Goal: Information Seeking & Learning: Learn about a topic

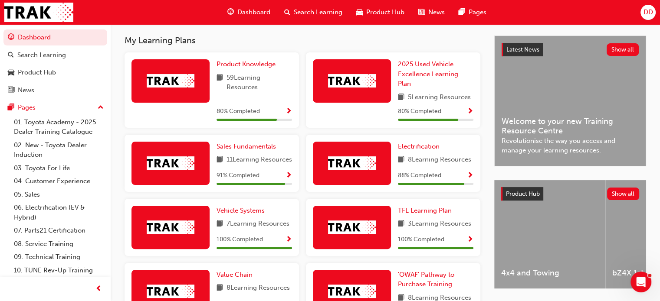
scroll to position [130, 0]
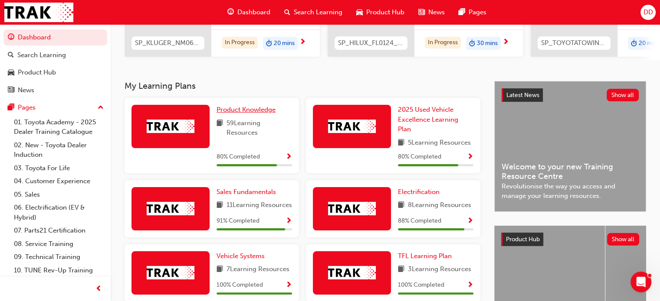
click at [228, 114] on span "Product Knowledge" at bounding box center [245, 110] width 59 height 8
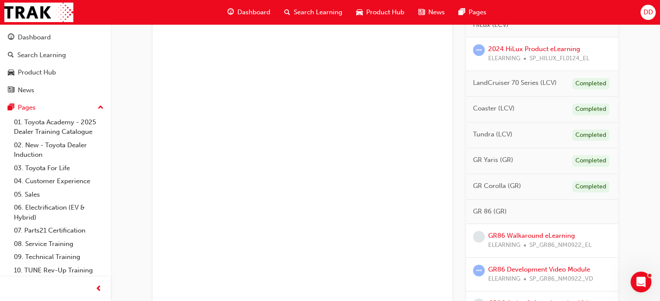
scroll to position [564, 0]
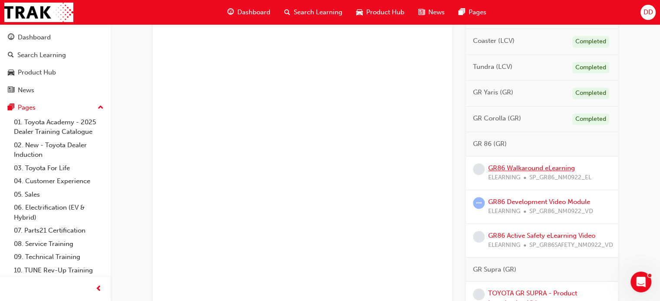
click at [501, 165] on link "GR86 Walkaround eLearning" at bounding box center [531, 168] width 87 height 8
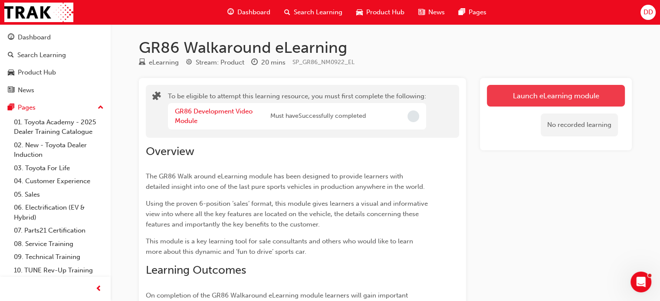
click at [519, 100] on button "Launch eLearning module" at bounding box center [556, 96] width 138 height 22
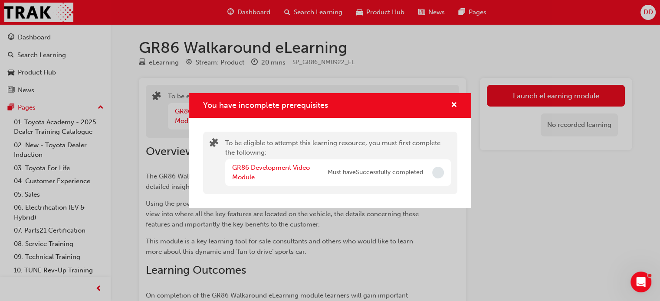
click at [274, 172] on div "GR86 Development Video Module" at bounding box center [279, 173] width 95 height 20
click at [273, 168] on link "GR86 Development Video Module" at bounding box center [271, 173] width 78 height 18
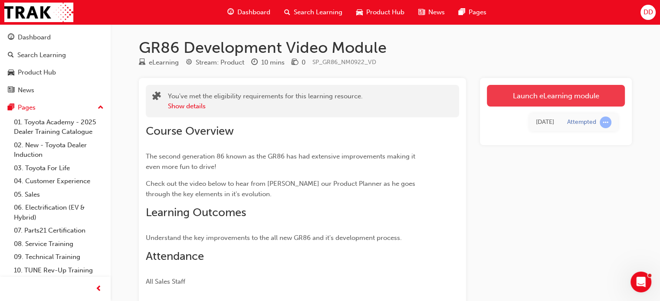
click at [518, 99] on link "Launch eLearning module" at bounding box center [556, 96] width 138 height 22
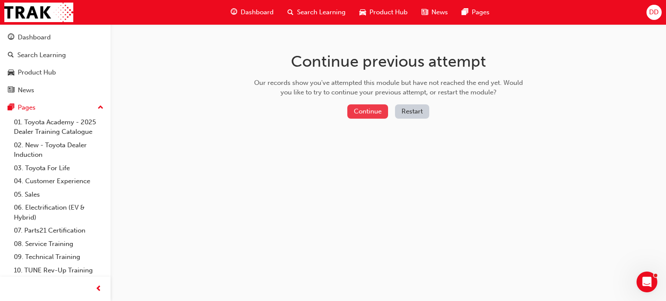
click at [373, 113] on button "Continue" at bounding box center [367, 112] width 41 height 14
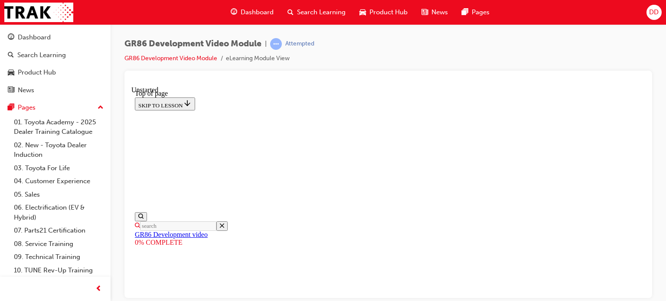
scroll to position [26, 0]
click at [98, 288] on span "prev-icon" at bounding box center [98, 289] width 7 height 11
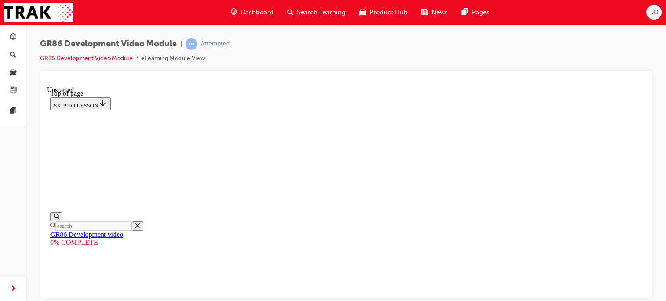
scroll to position [313, 0]
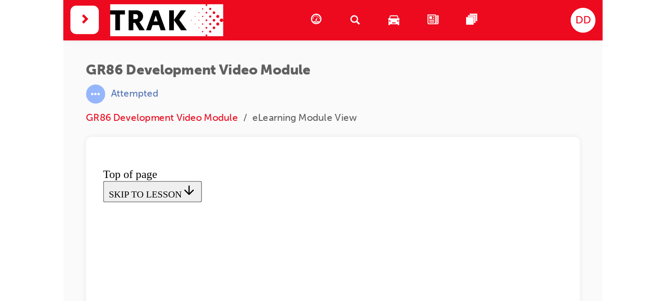
scroll to position [198, 0]
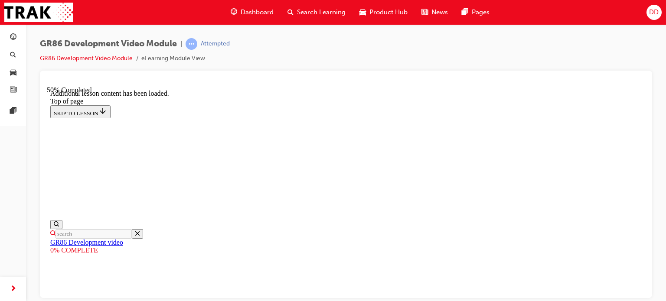
scroll to position [564, 0]
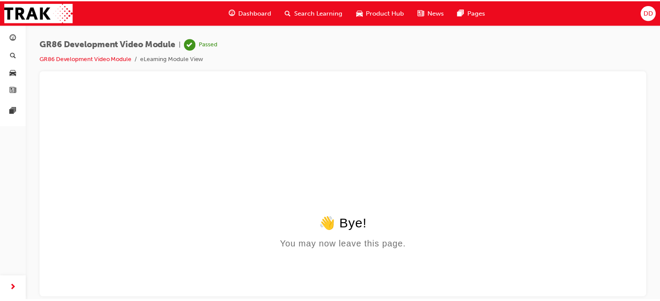
scroll to position [0, 0]
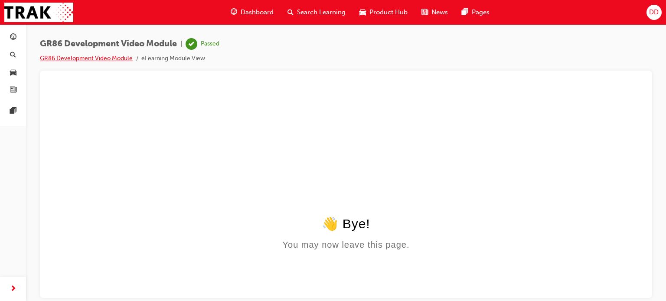
click at [49, 59] on link "GR86 Development Video Module" at bounding box center [86, 58] width 93 height 7
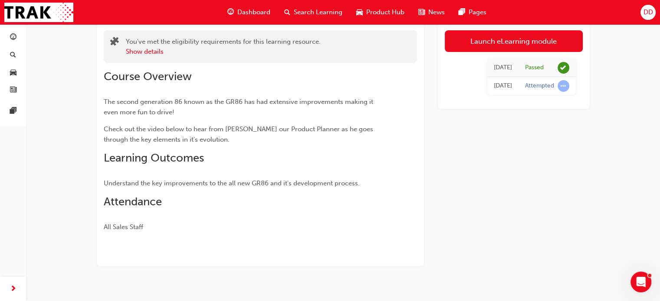
scroll to position [69, 0]
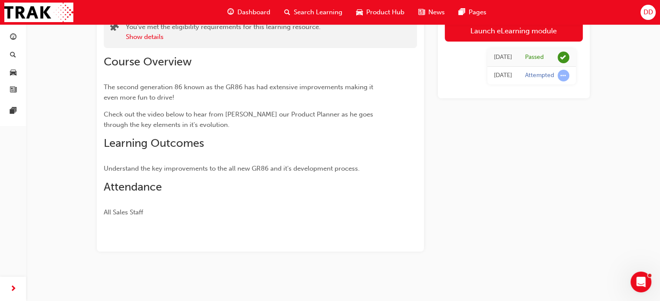
click at [256, 12] on span "Dashboard" at bounding box center [253, 12] width 33 height 10
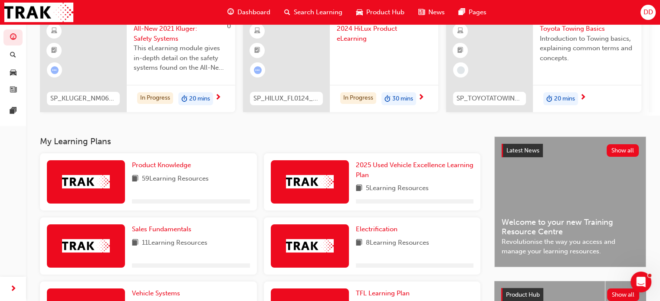
scroll to position [69, 0]
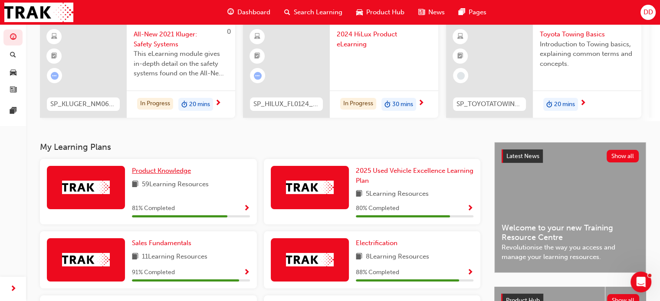
click at [147, 171] on span "Product Knowledge" at bounding box center [161, 171] width 59 height 8
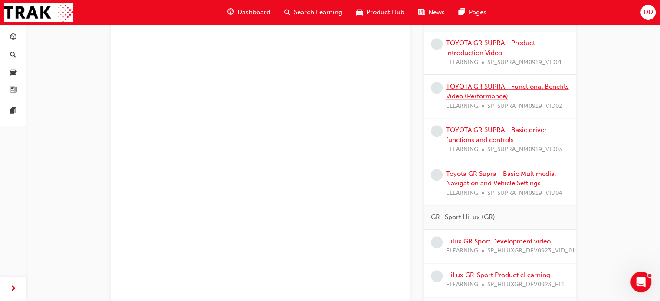
scroll to position [521, 0]
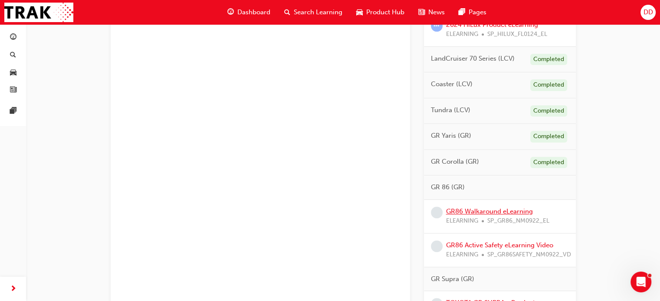
click at [511, 211] on link "GR86 Walkaround eLearning" at bounding box center [489, 212] width 87 height 8
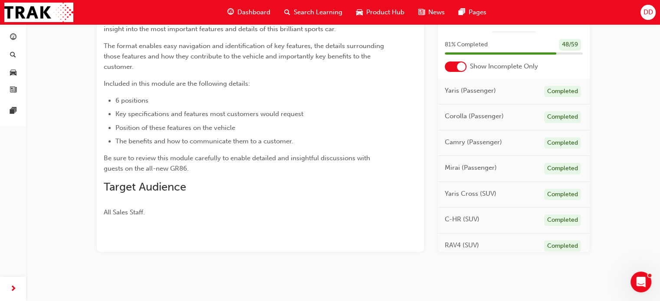
scroll to position [40, 0]
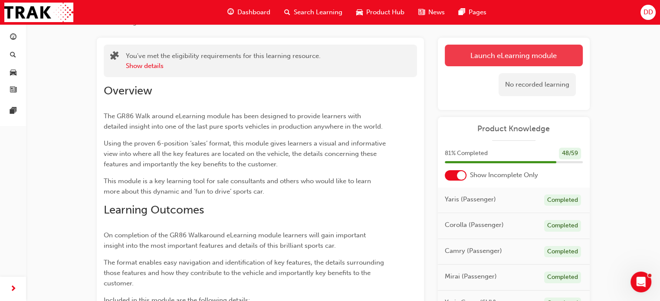
click at [467, 51] on link "Launch eLearning module" at bounding box center [514, 56] width 138 height 22
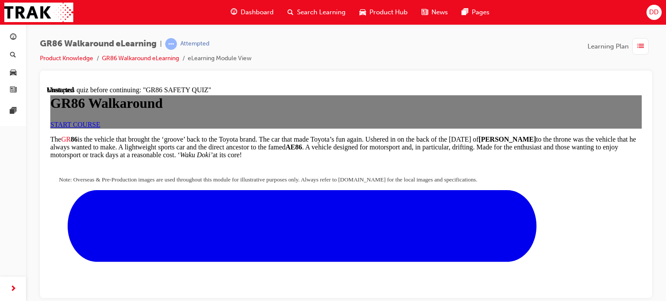
click at [100, 128] on link "START COURSE" at bounding box center [75, 124] width 50 height 7
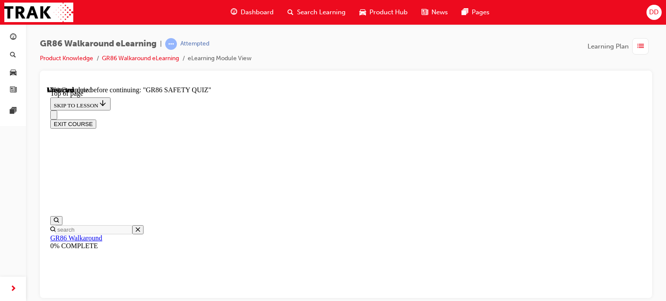
scroll to position [312, 0]
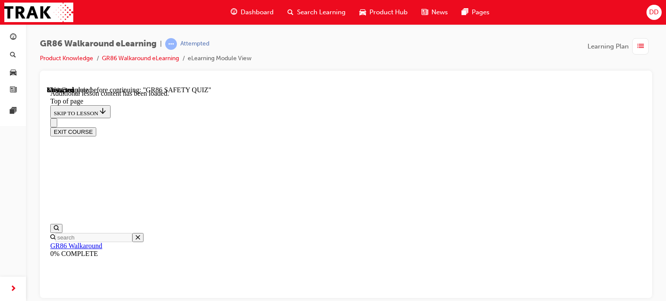
scroll to position [999, 0]
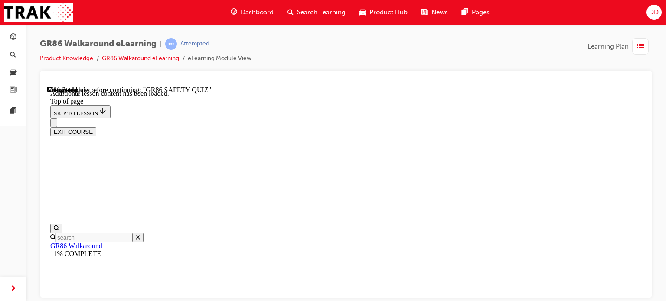
scroll to position [10, 0]
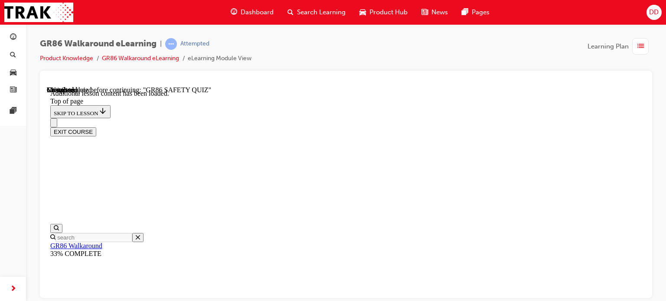
scroll to position [326, 0]
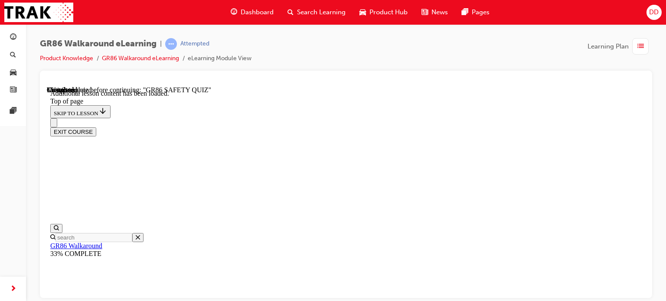
scroll to position [217, 0]
drag, startPoint x: 452, startPoint y: 214, endPoint x: 448, endPoint y: 212, distance: 5.1
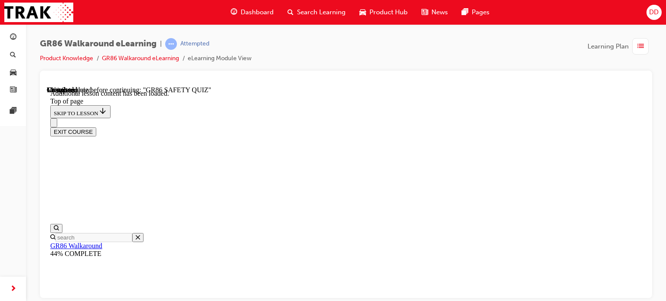
scroll to position [331, 0]
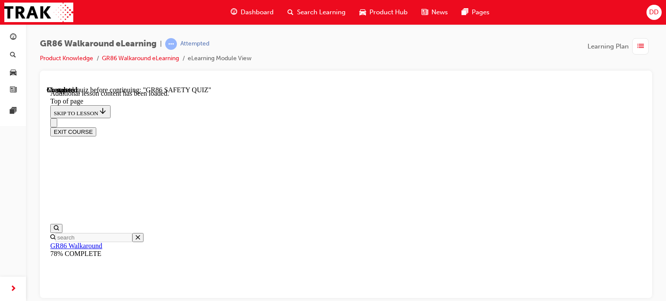
scroll to position [373, 0]
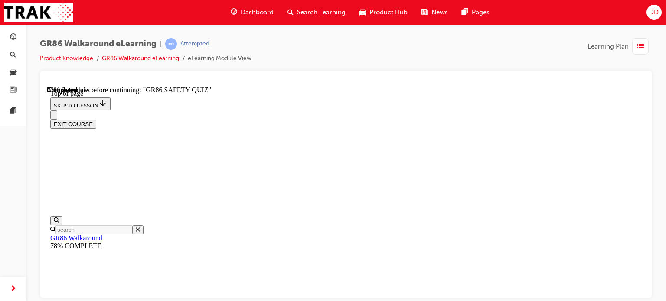
scroll to position [156, 0]
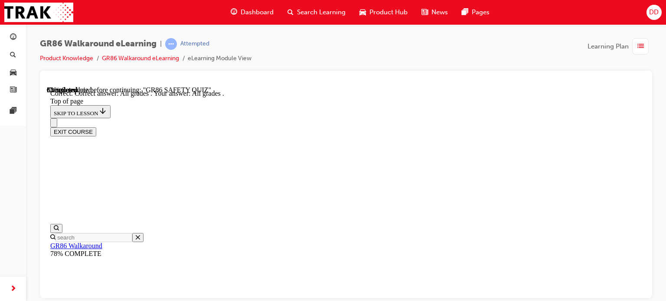
scroll to position [302, 0]
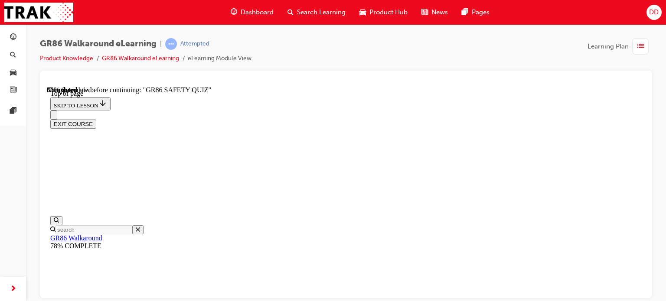
scroll to position [330, 0]
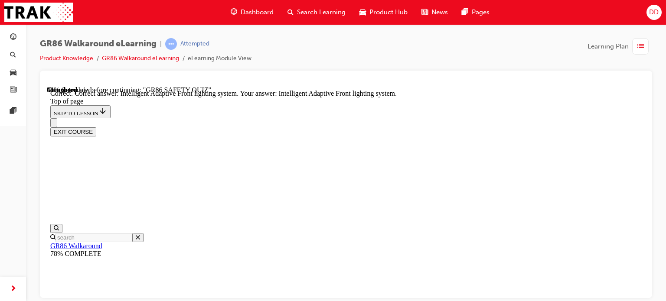
scroll to position [444, 0]
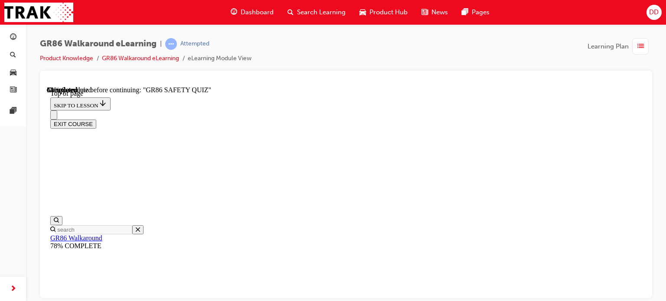
scroll to position [200, 0]
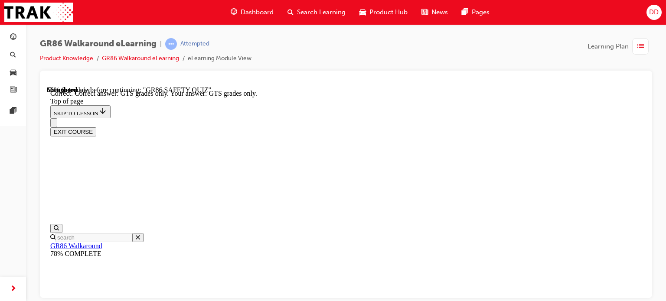
scroll to position [100, 0]
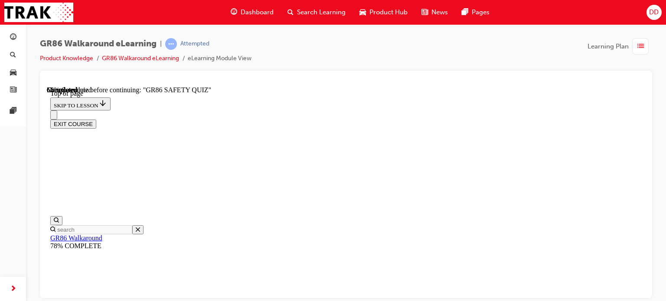
scroll to position [156, 0]
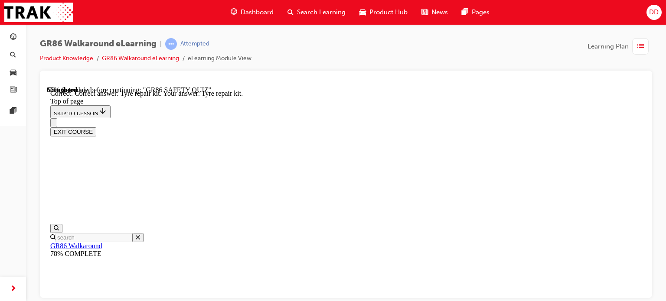
scroll to position [272, 0]
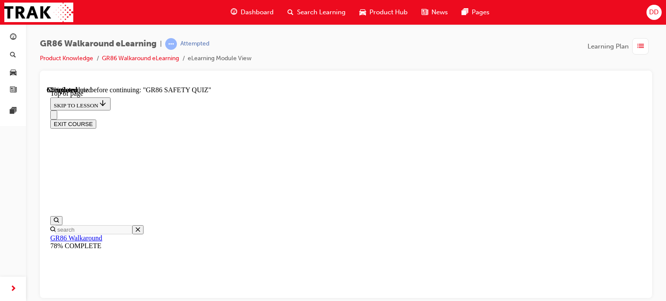
scroll to position [200, 0]
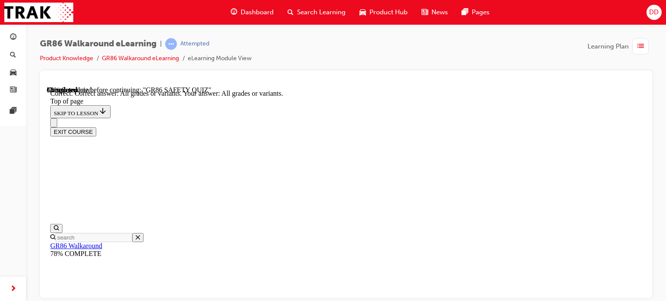
scroll to position [272, 0]
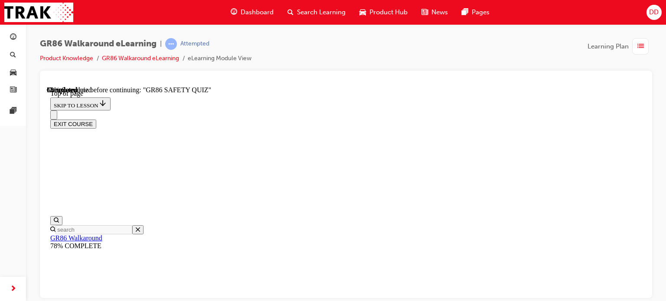
scroll to position [200, 0]
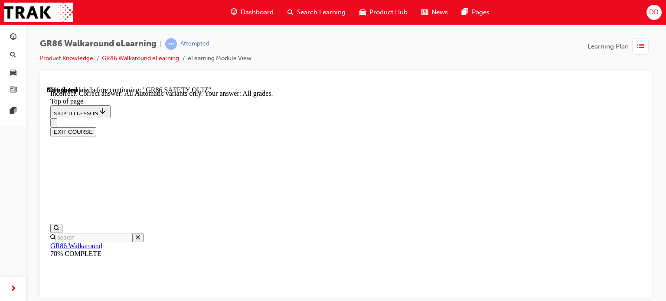
scroll to position [128, 0]
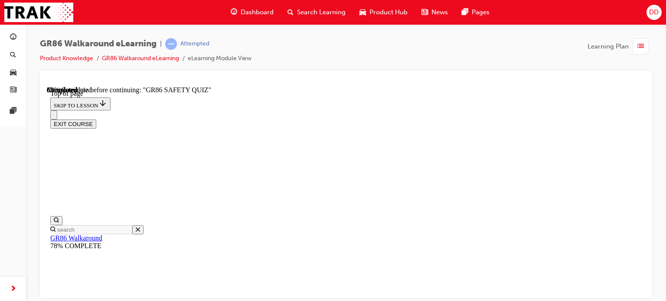
scroll to position [286, 0]
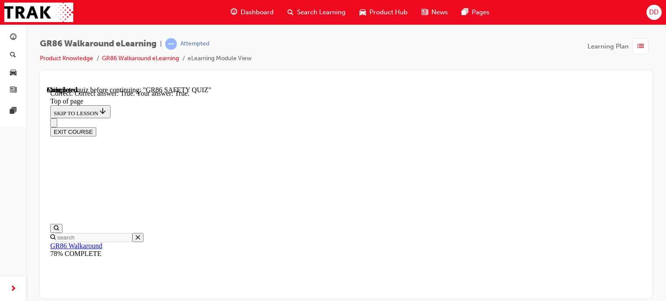
scroll to position [343, 0]
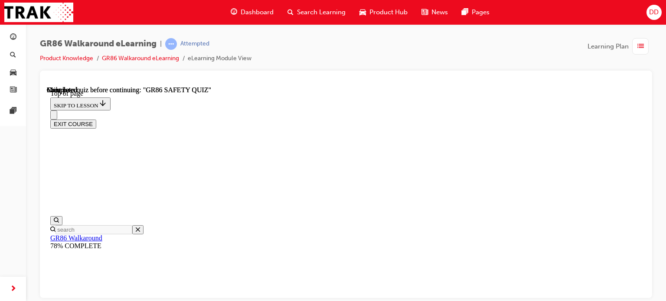
scroll to position [257, 0]
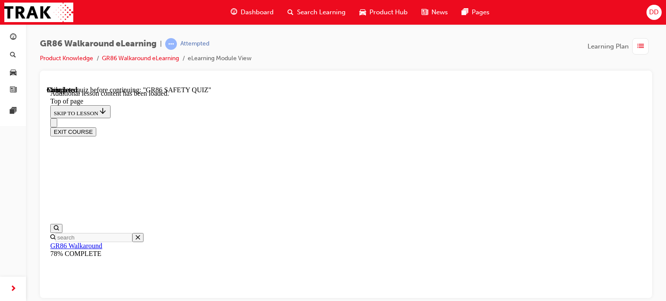
scroll to position [1793, 0]
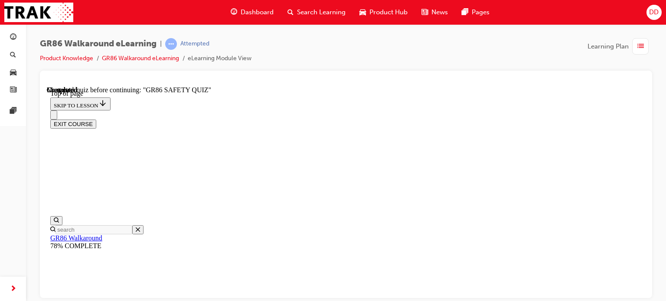
scroll to position [51, 0]
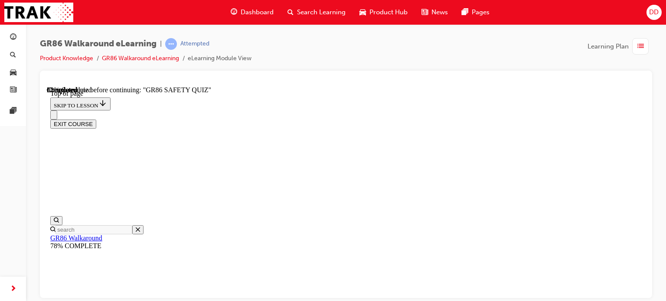
scroll to position [156, 0]
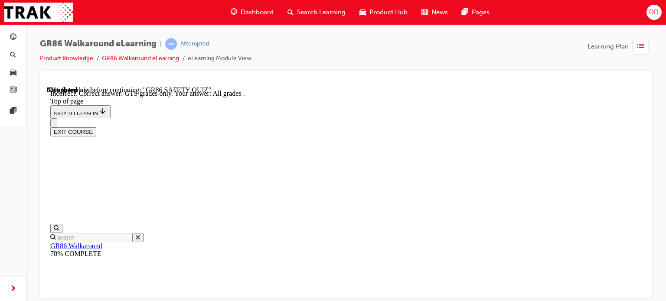
scroll to position [100, 0]
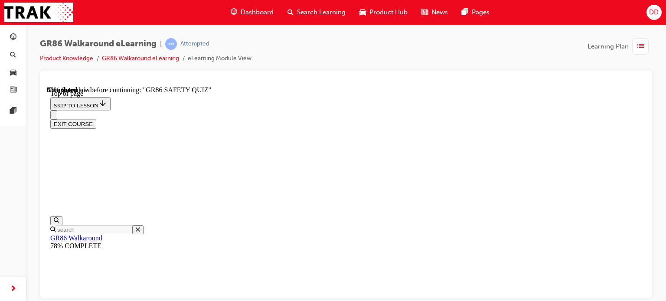
scroll to position [200, 0]
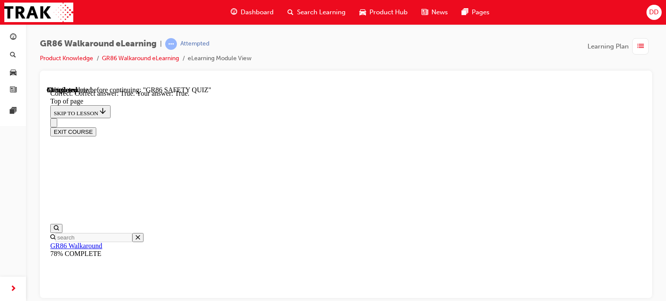
scroll to position [343, 0]
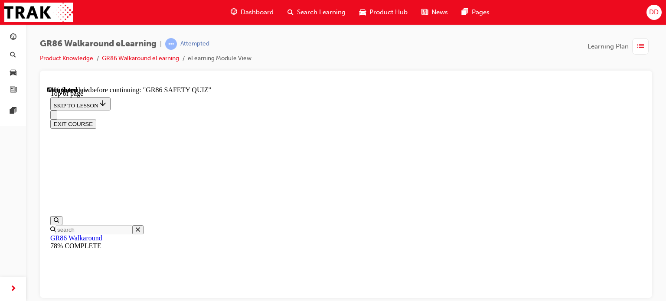
scroll to position [200, 0]
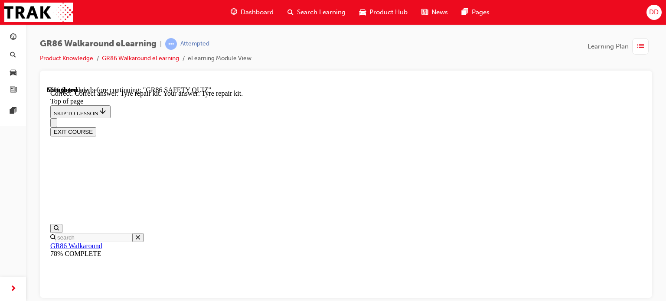
scroll to position [272, 0]
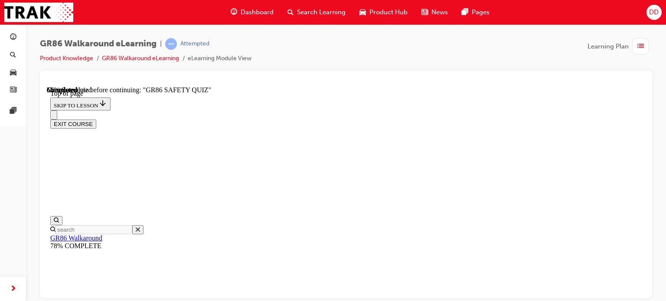
scroll to position [156, 0]
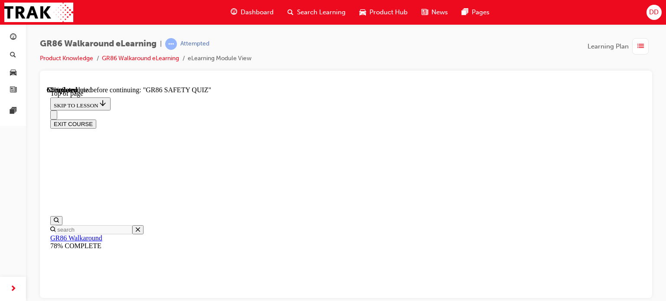
scroll to position [373, 0]
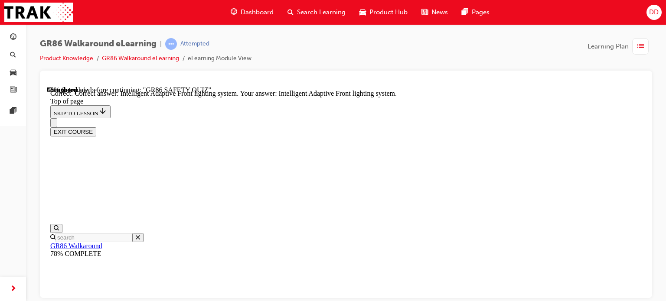
scroll to position [444, 0]
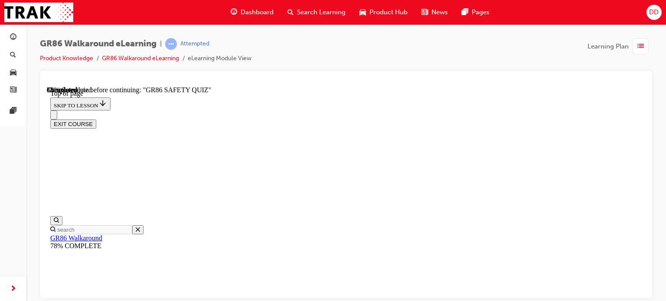
scroll to position [200, 0]
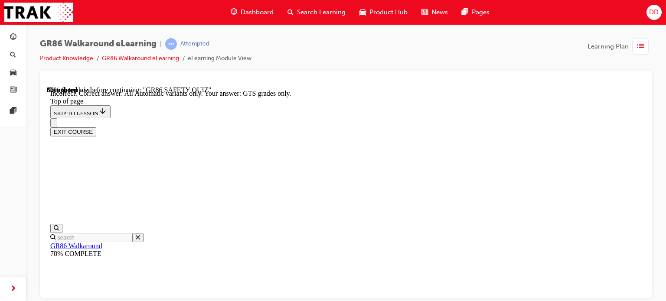
scroll to position [128, 0]
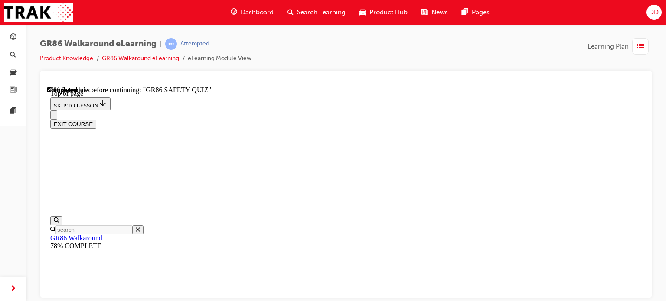
scroll to position [330, 0]
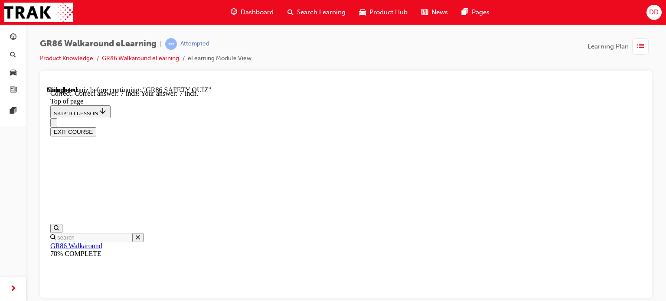
scroll to position [465, 0]
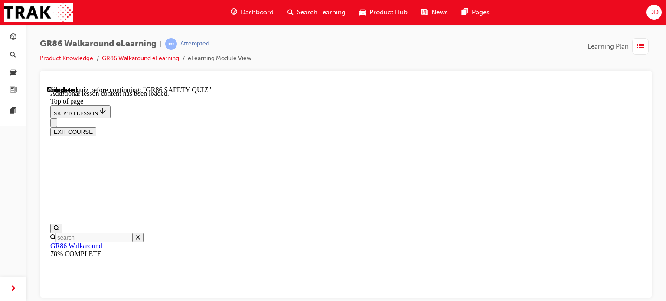
scroll to position [27, 0]
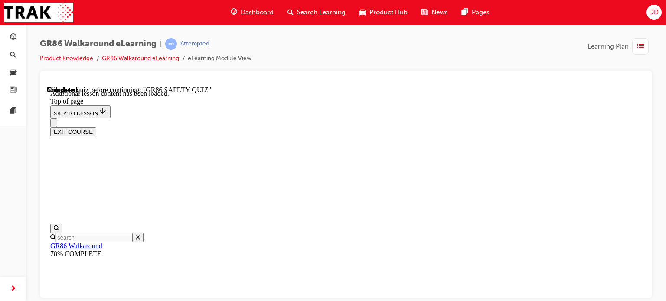
scroll to position [1786, 0]
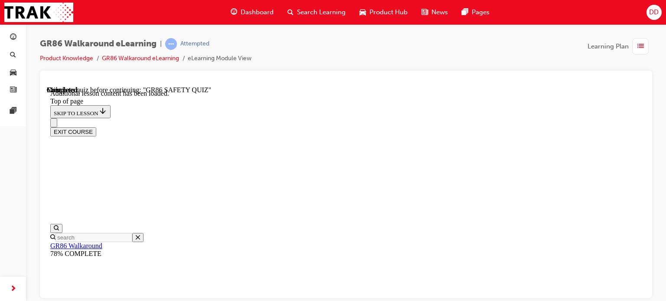
scroll to position [286, 0]
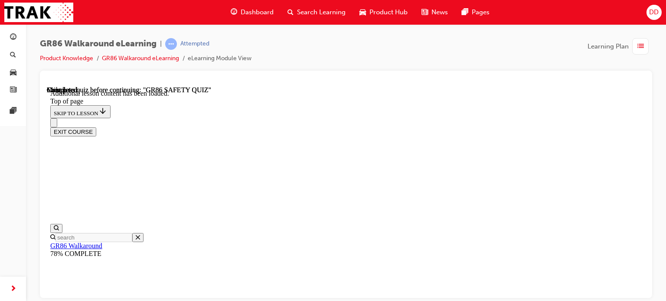
scroll to position [51, 0]
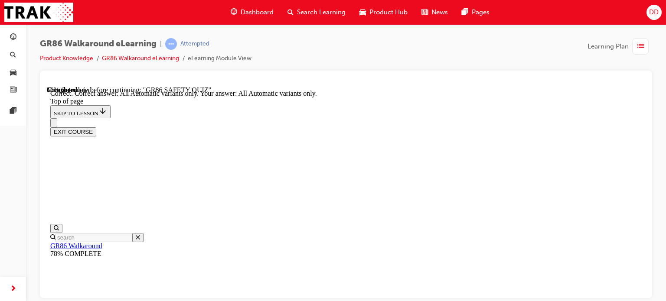
scroll to position [302, 0]
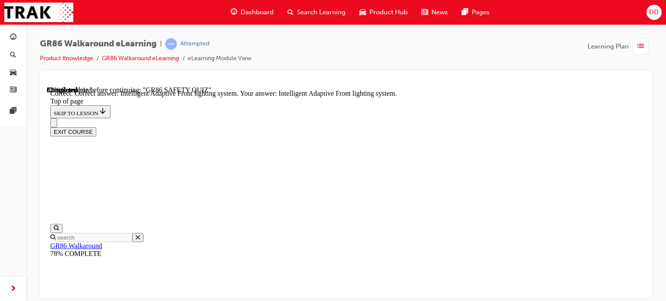
scroll to position [444, 0]
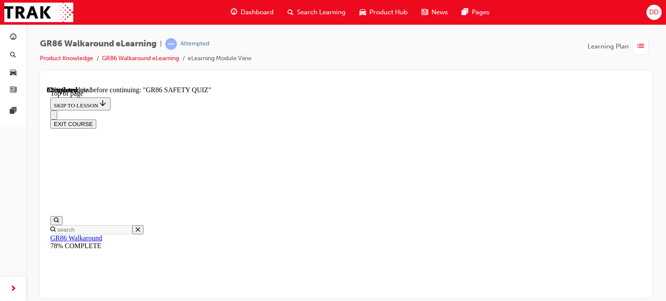
scroll to position [373, 0]
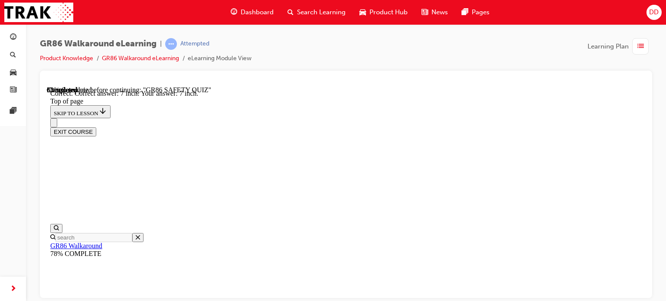
scroll to position [465, 0]
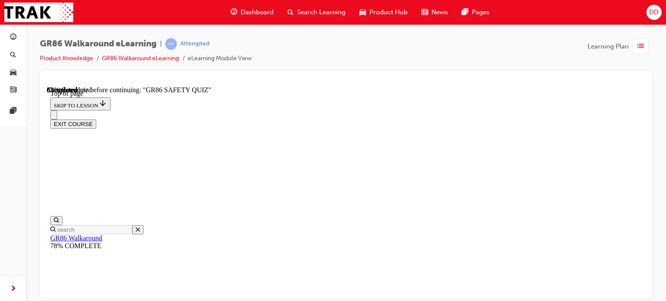
scroll to position [156, 0]
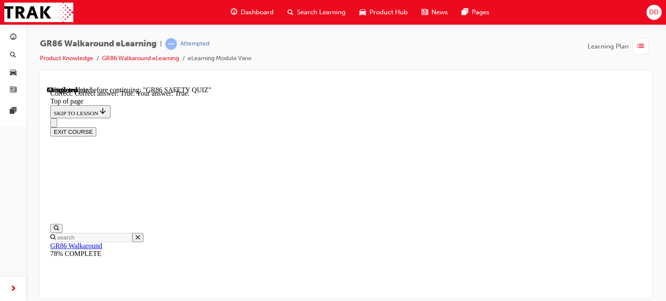
scroll to position [343, 0]
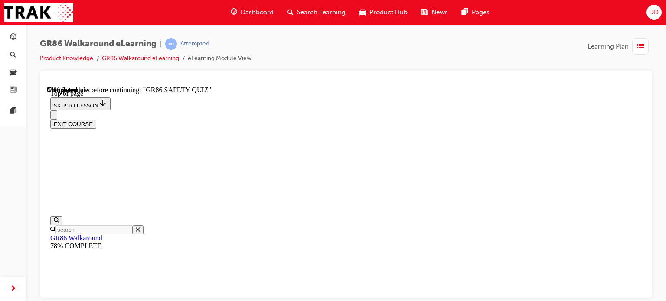
scroll to position [373, 0]
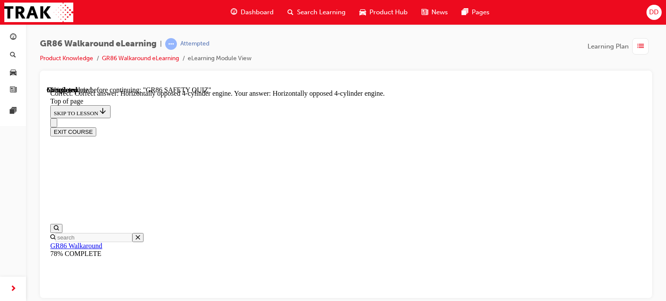
scroll to position [488, 0]
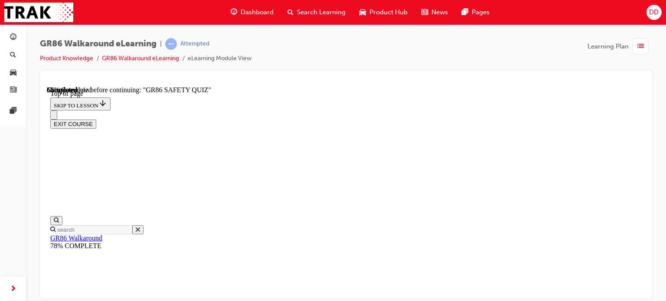
scroll to position [156, 0]
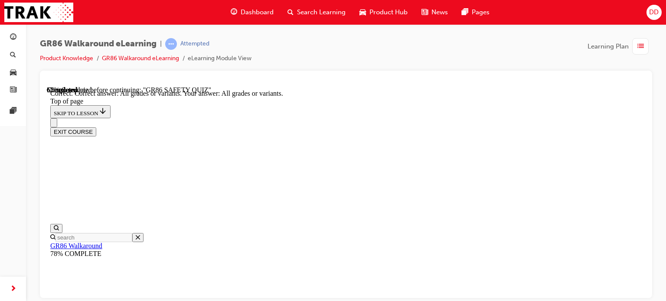
scroll to position [272, 0]
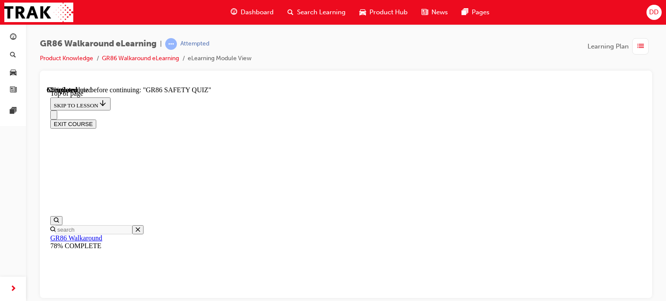
scroll to position [113, 0]
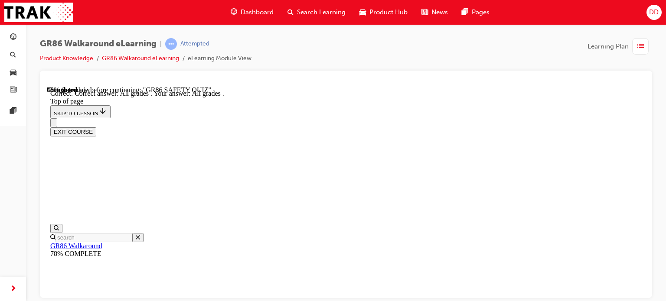
scroll to position [302, 0]
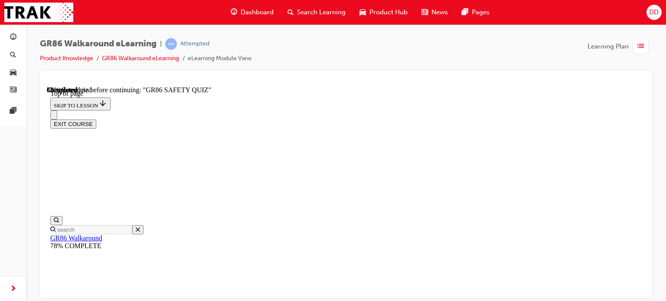
scroll to position [200, 0]
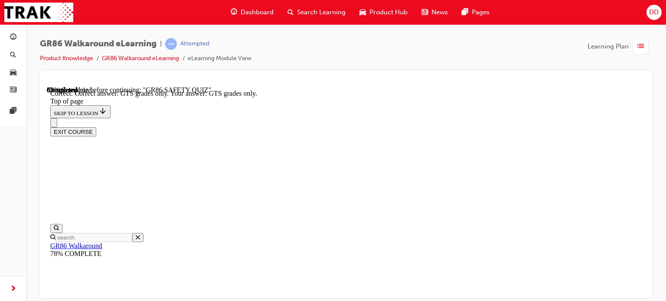
scroll to position [317, 0]
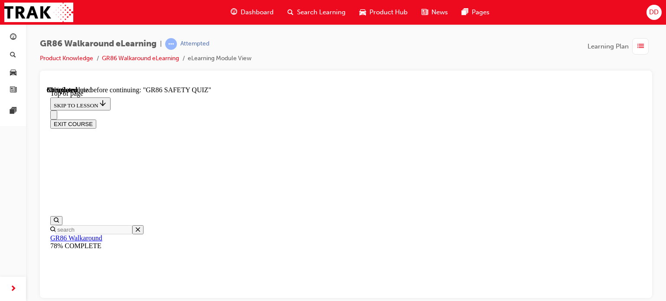
scroll to position [156, 0]
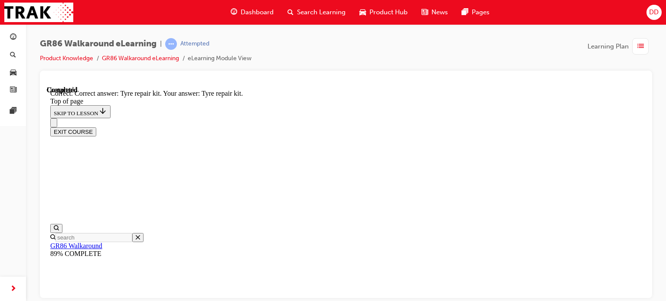
scroll to position [272, 0]
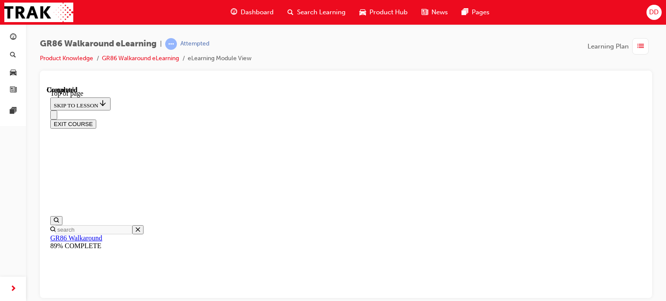
scroll to position [0, 0]
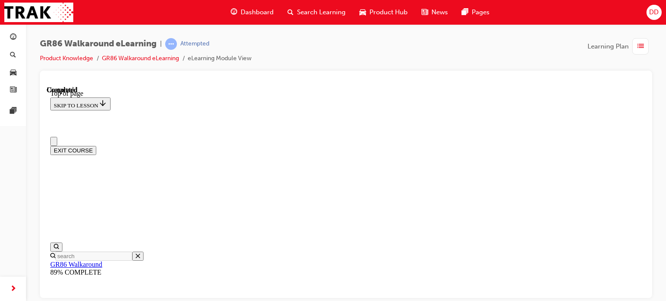
click at [96, 146] on button "EXIT COURSE" at bounding box center [73, 150] width 46 height 9
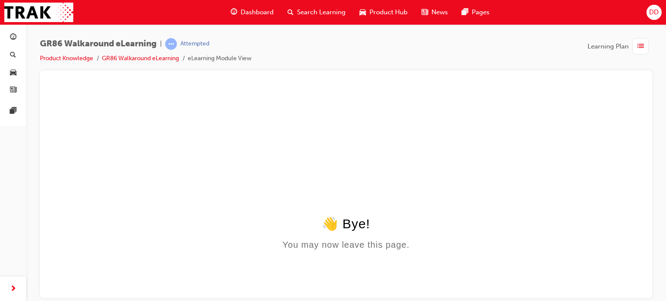
click at [248, 20] on div "Dashboard Search Learning Product Hub News Pages" at bounding box center [360, 12] width 280 height 25
click at [246, 11] on span "Dashboard" at bounding box center [257, 12] width 33 height 10
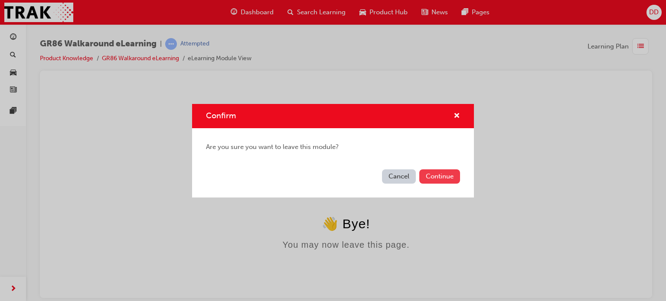
click at [431, 178] on button "Continue" at bounding box center [439, 177] width 41 height 14
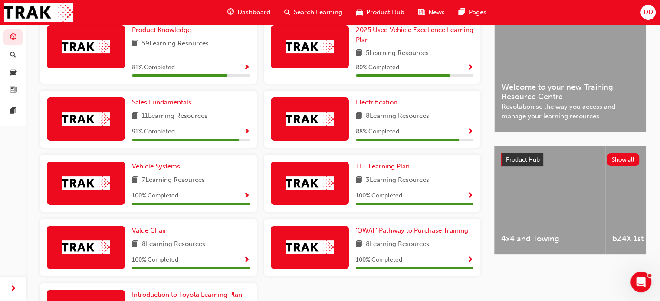
scroll to position [130, 0]
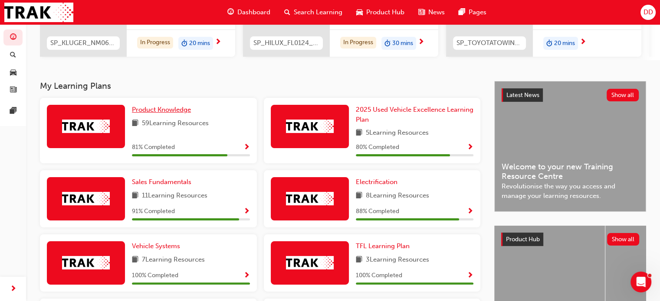
click at [160, 114] on span "Product Knowledge" at bounding box center [161, 110] width 59 height 8
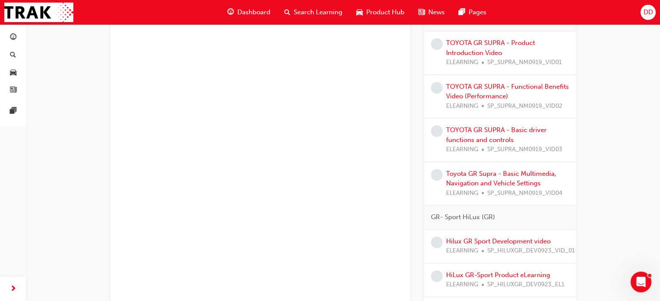
scroll to position [651, 0]
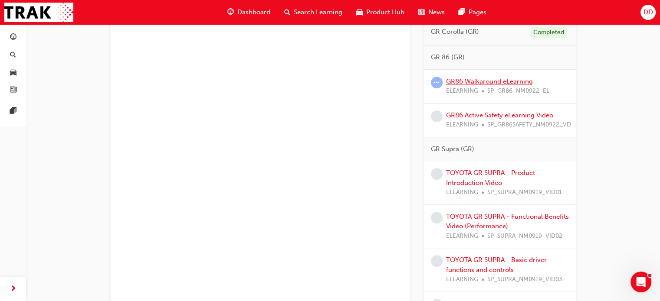
click at [458, 80] on link "GR86 Walkaround eLearning" at bounding box center [489, 82] width 87 height 8
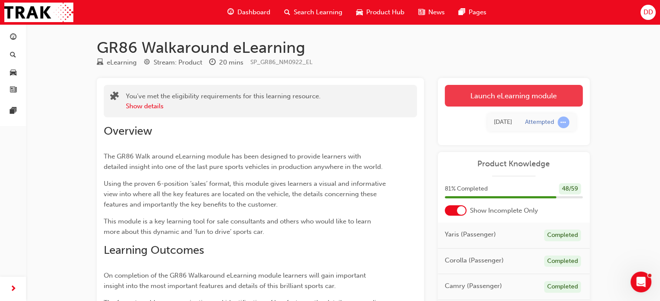
click at [467, 106] on link "Launch eLearning module" at bounding box center [514, 96] width 138 height 22
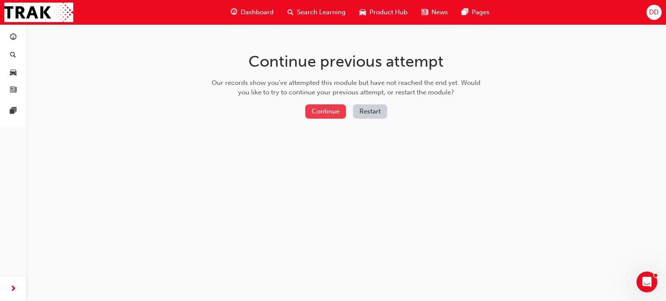
click at [332, 108] on button "Continue" at bounding box center [325, 112] width 41 height 14
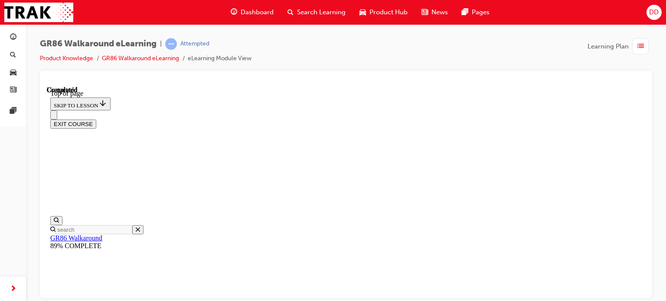
scroll to position [257, 0]
click at [96, 119] on button "EXIT COURSE" at bounding box center [73, 123] width 46 height 9
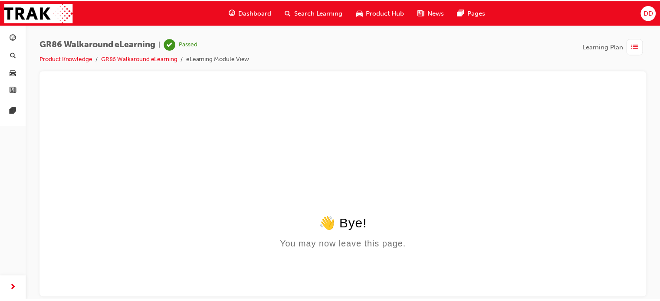
scroll to position [0, 0]
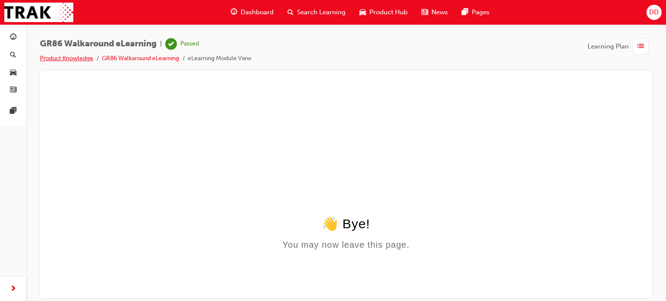
click at [74, 56] on link "Product Knowledge" at bounding box center [66, 58] width 53 height 7
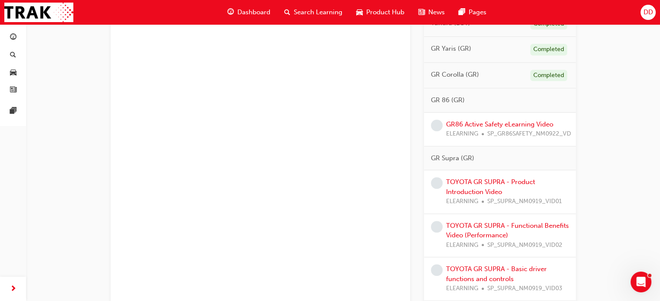
scroll to position [607, 0]
click at [498, 121] on link "GR86 Active Safety eLearning Video" at bounding box center [499, 125] width 107 height 8
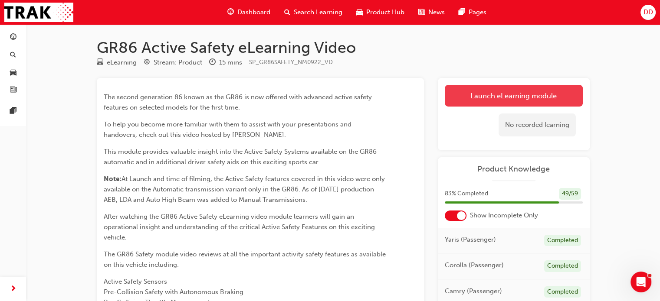
click at [481, 99] on link "Launch eLearning module" at bounding box center [514, 96] width 138 height 22
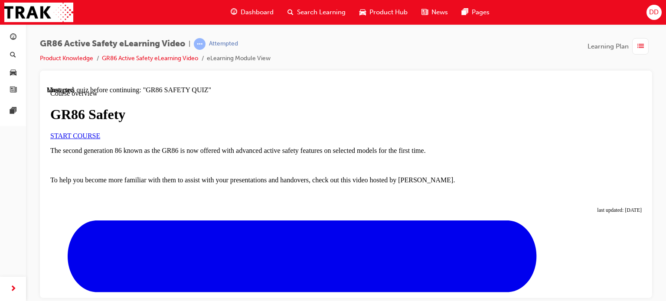
click at [100, 139] on span "START COURSE" at bounding box center [75, 135] width 50 height 7
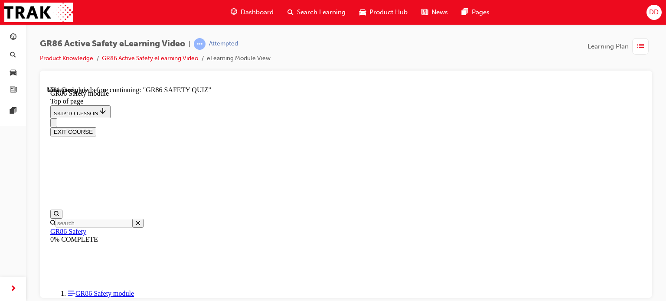
scroll to position [70, 0]
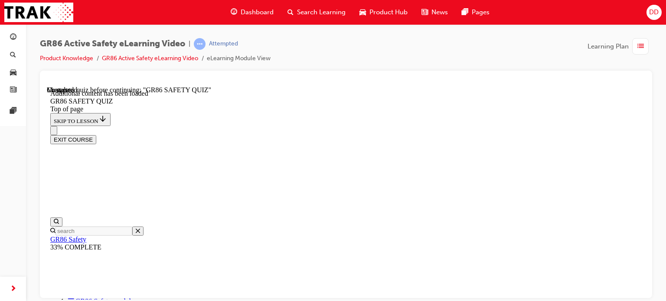
scroll to position [64, 0]
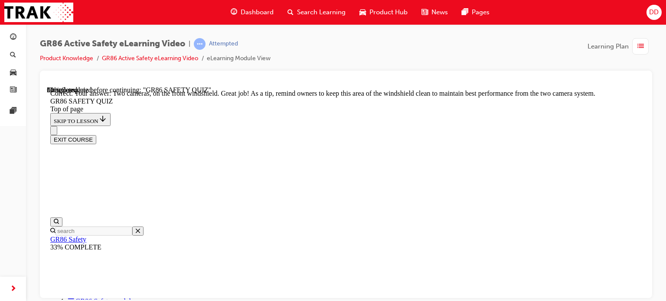
scroll to position [304, 0]
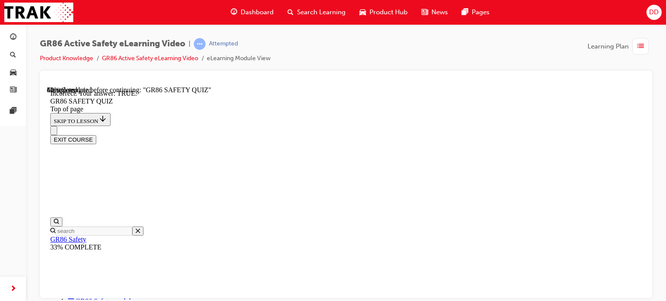
scroll to position [361, 0]
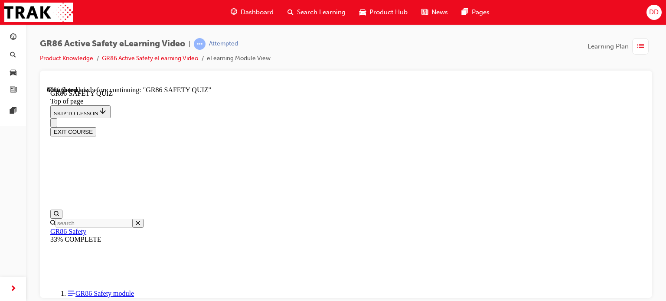
scroll to position [373, 0]
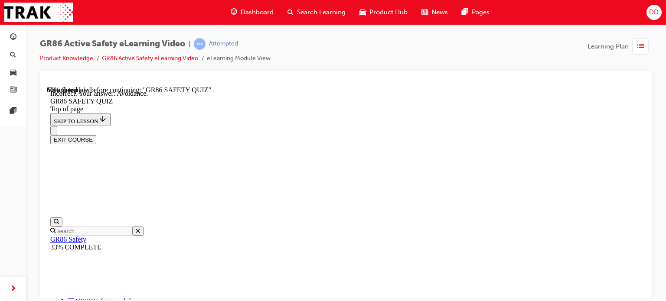
scroll to position [317, 0]
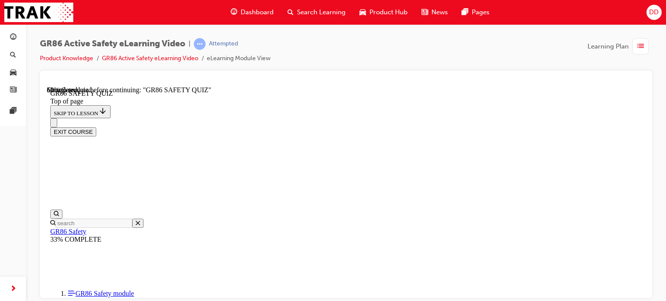
scroll to position [286, 0]
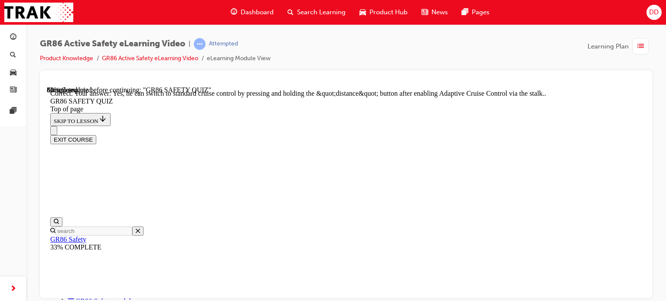
scroll to position [422, 0]
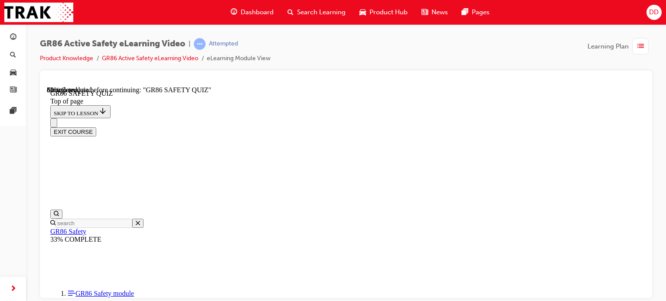
scroll to position [330, 0]
drag, startPoint x: 282, startPoint y: 191, endPoint x: 281, endPoint y: 185, distance: 6.2
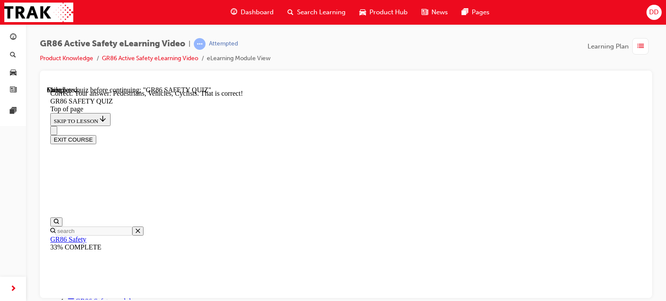
scroll to position [474, 0]
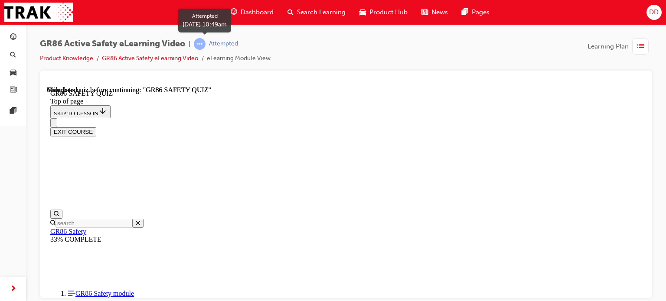
scroll to position [257, 0]
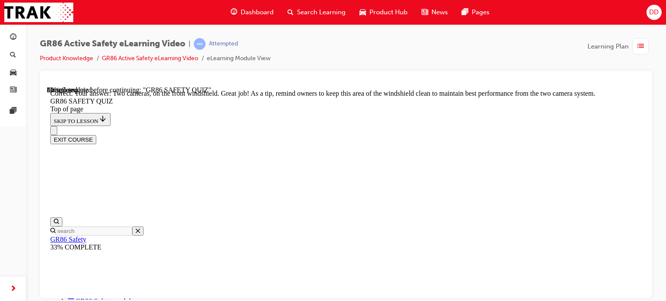
scroll to position [304, 0]
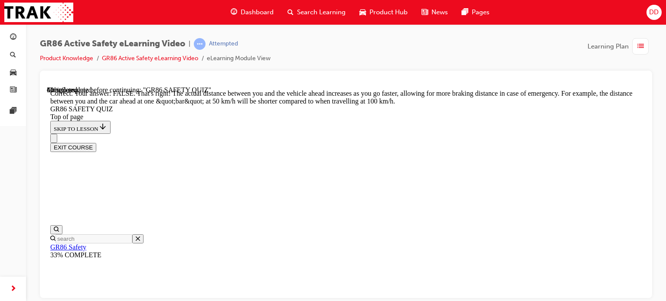
scroll to position [456, 0]
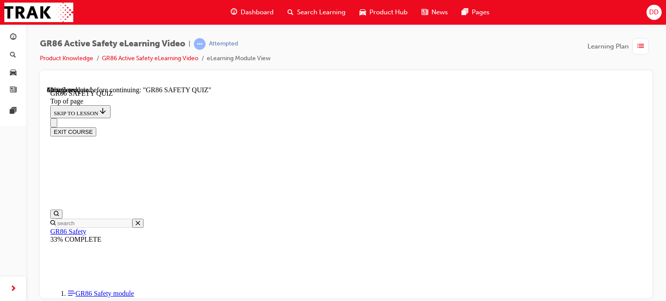
scroll to position [243, 0]
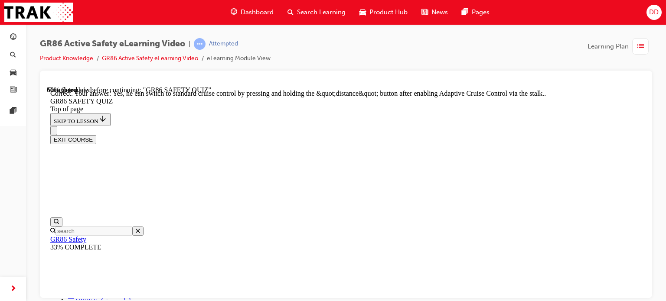
scroll to position [422, 0]
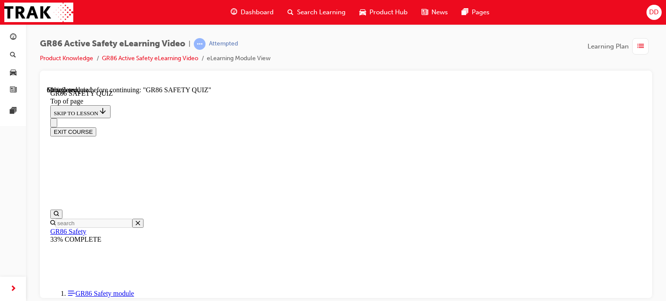
scroll to position [286, 0]
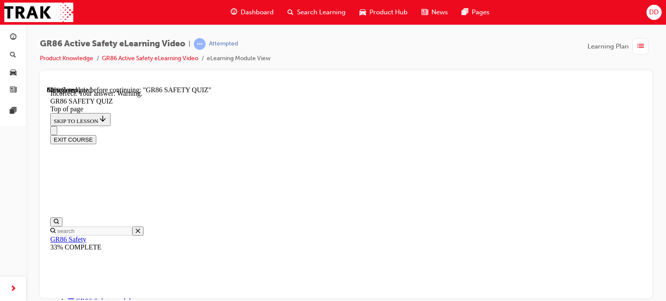
scroll to position [367, 0]
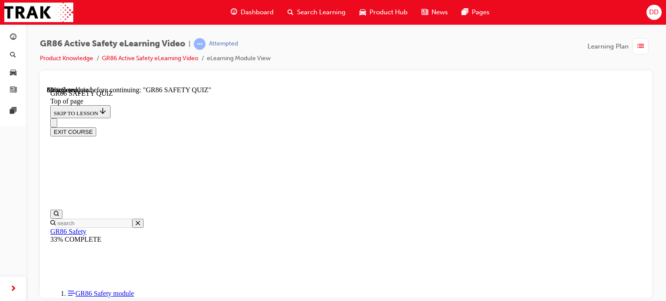
scroll to position [330, 0]
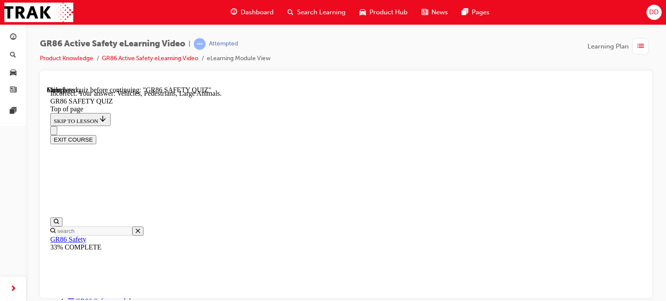
scroll to position [430, 0]
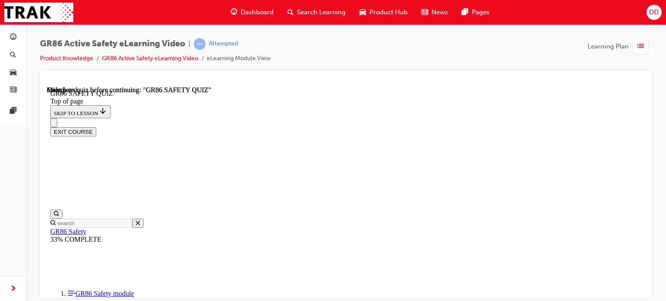
scroll to position [257, 0]
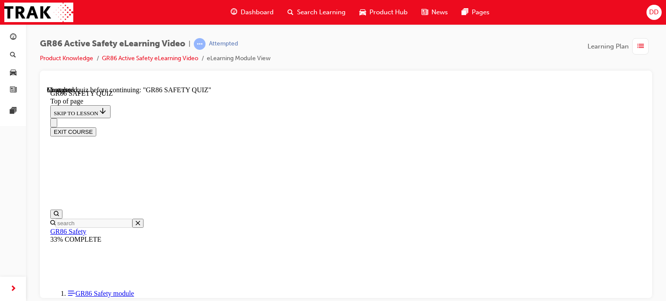
scroll to position [286, 0]
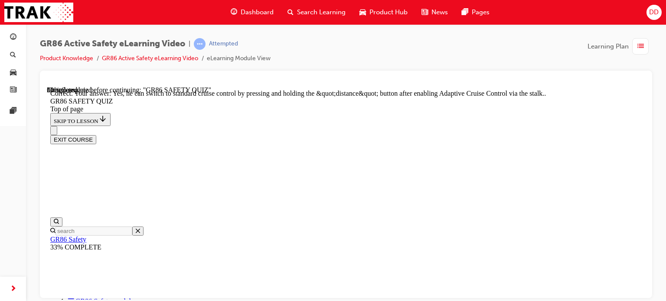
scroll to position [422, 0]
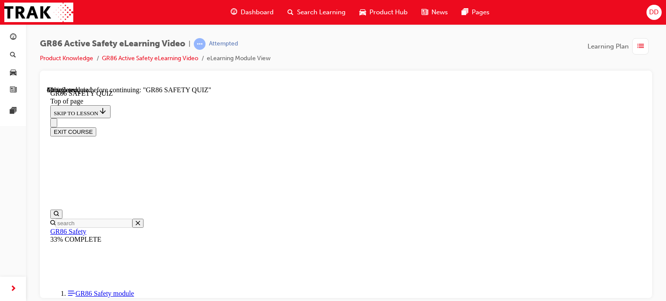
scroll to position [156, 0]
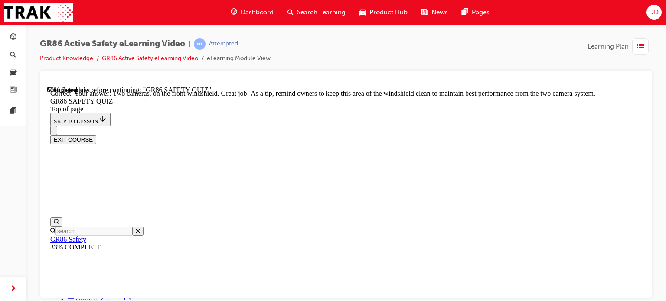
scroll to position [304, 0]
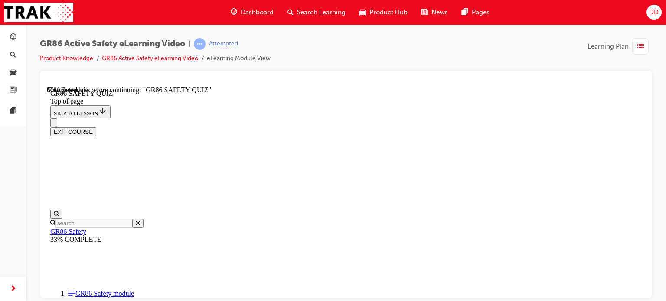
scroll to position [286, 0]
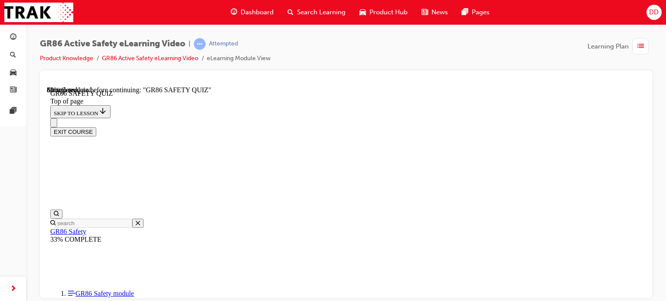
scroll to position [330, 0]
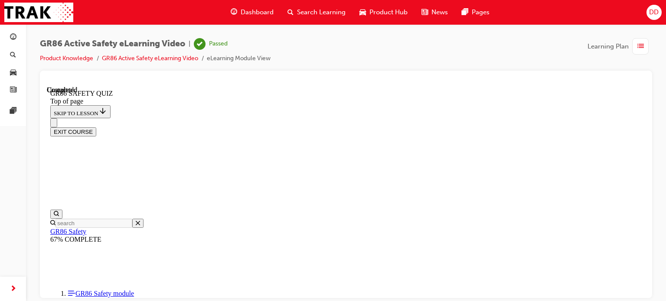
scroll to position [257, 0]
click at [96, 127] on button "EXIT COURSE" at bounding box center [73, 131] width 46 height 9
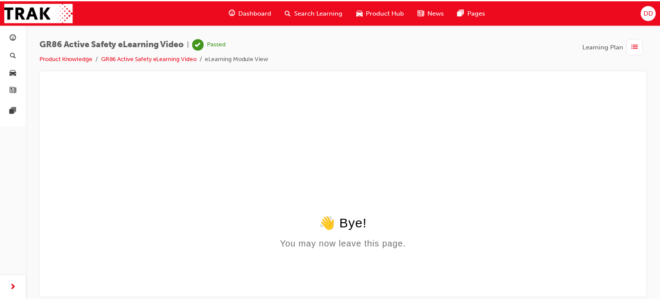
scroll to position [0, 0]
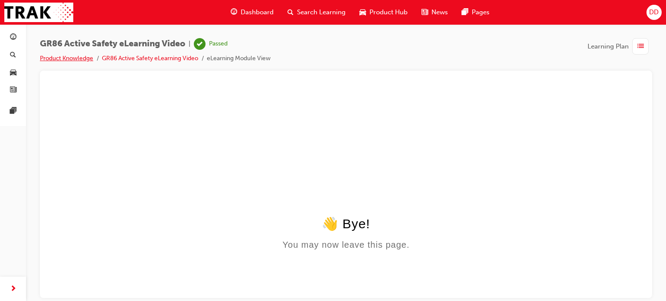
click at [59, 59] on link "Product Knowledge" at bounding box center [66, 58] width 53 height 7
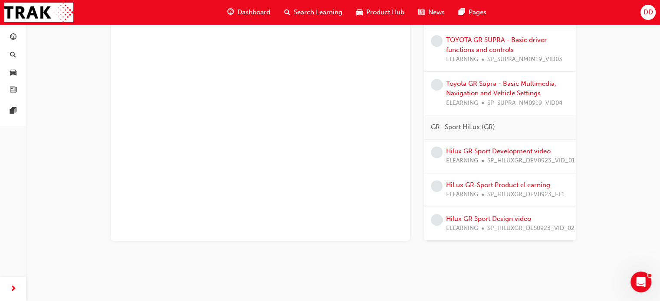
scroll to position [588, 0]
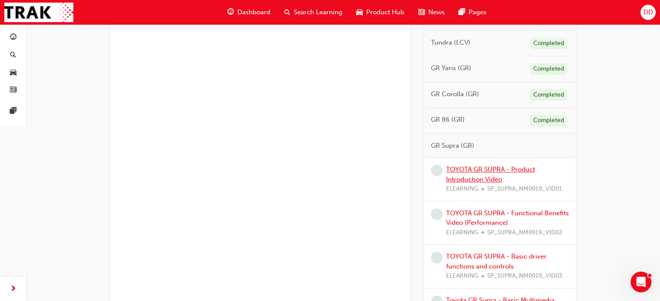
click at [453, 173] on link "TOYOTA GR SUPRA - Product Introduction Video" at bounding box center [490, 175] width 89 height 18
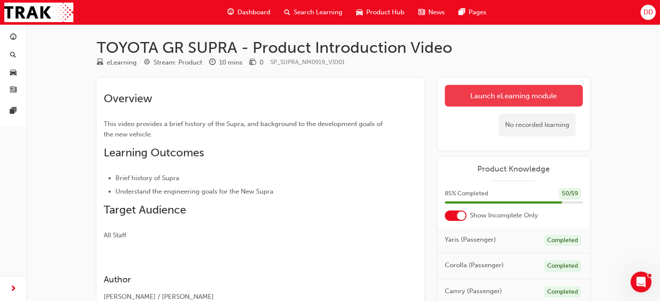
click at [480, 97] on link "Launch eLearning module" at bounding box center [514, 96] width 138 height 22
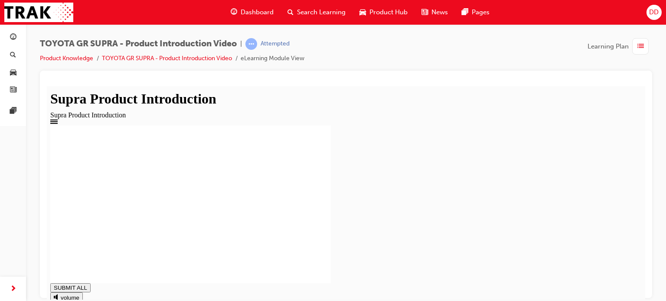
click at [249, 263] on rect at bounding box center [190, 204] width 281 height 158
type input "1"
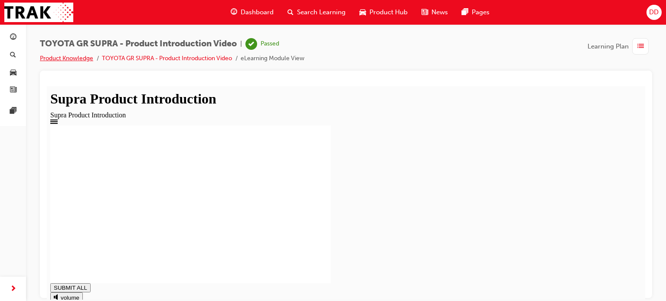
click at [61, 59] on link "Product Knowledge" at bounding box center [66, 58] width 53 height 7
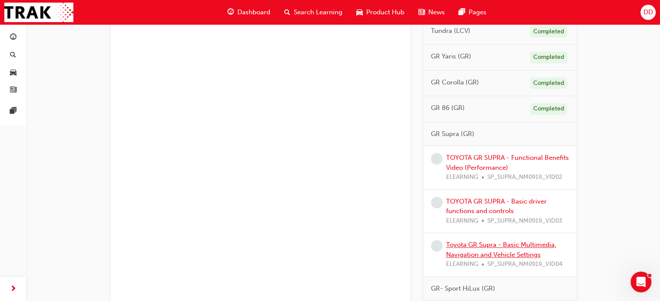
scroll to position [651, 0]
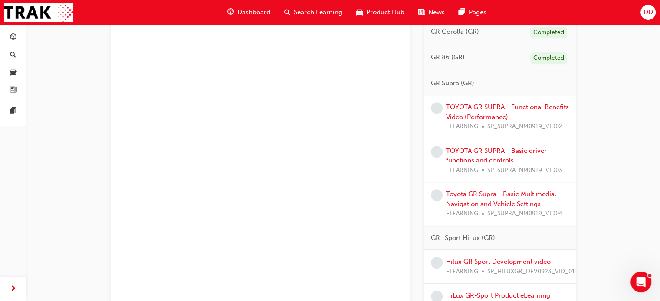
click at [475, 107] on link "TOYOTA GR SUPRA - Functional Benefits Video (Performance)" at bounding box center [507, 112] width 123 height 18
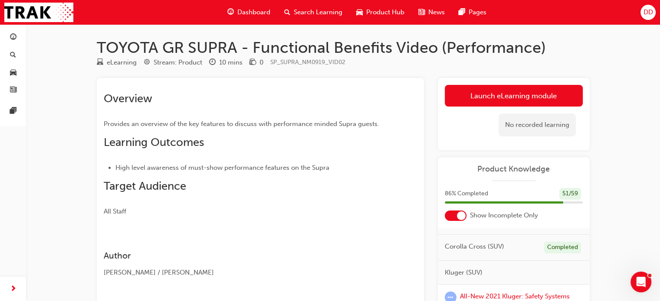
click at [501, 95] on link "Launch eLearning module" at bounding box center [514, 96] width 138 height 22
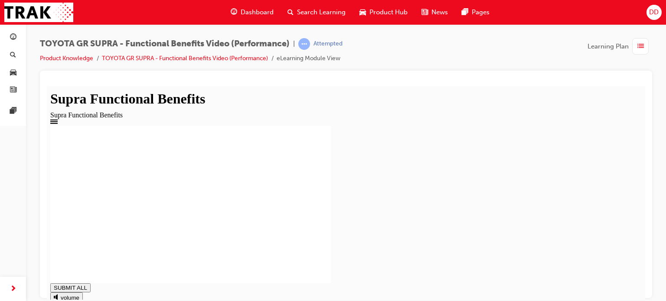
click at [134, 177] on div "Functional Benefts" at bounding box center [346, 204] width 592 height 158
click at [136, 206] on div "PROTOTYPE MODEL SHOWN. Vertical Dynamic Control (VDC) will be marketed in [GEOG…" at bounding box center [346, 204] width 592 height 158
type input "0.738"
